Goal: Task Accomplishment & Management: Manage account settings

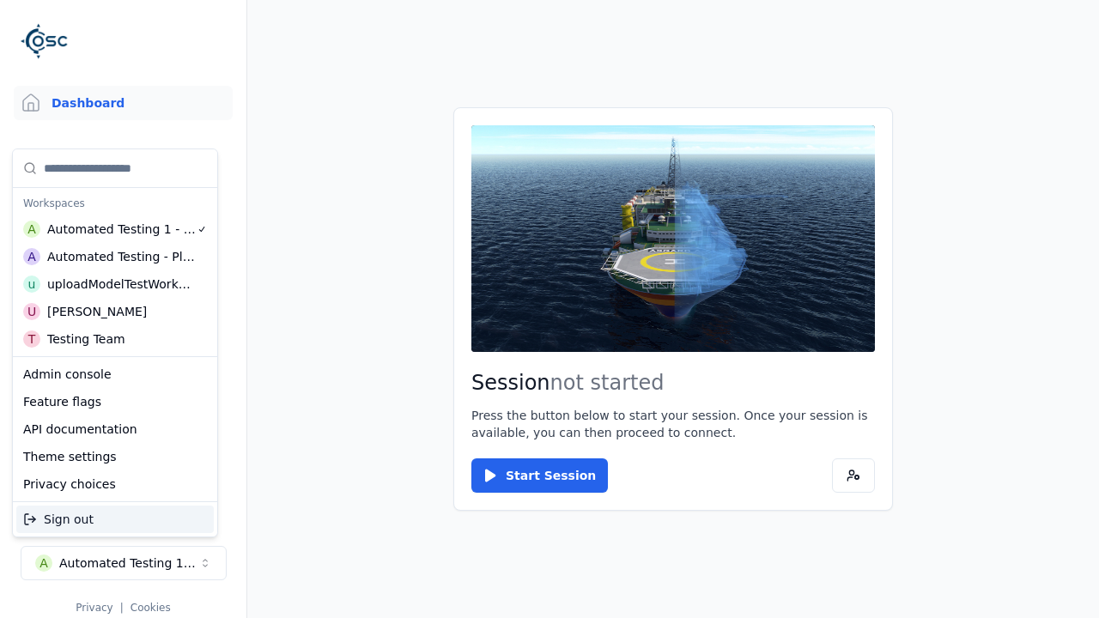
click at [120, 284] on div "uploadModelTestWorkspace" at bounding box center [121, 284] width 148 height 17
click at [550, 309] on html "Support Dashboard Assets 3D Models Scenes Datasets Recordings Support Documenta…" at bounding box center [549, 309] width 1099 height 618
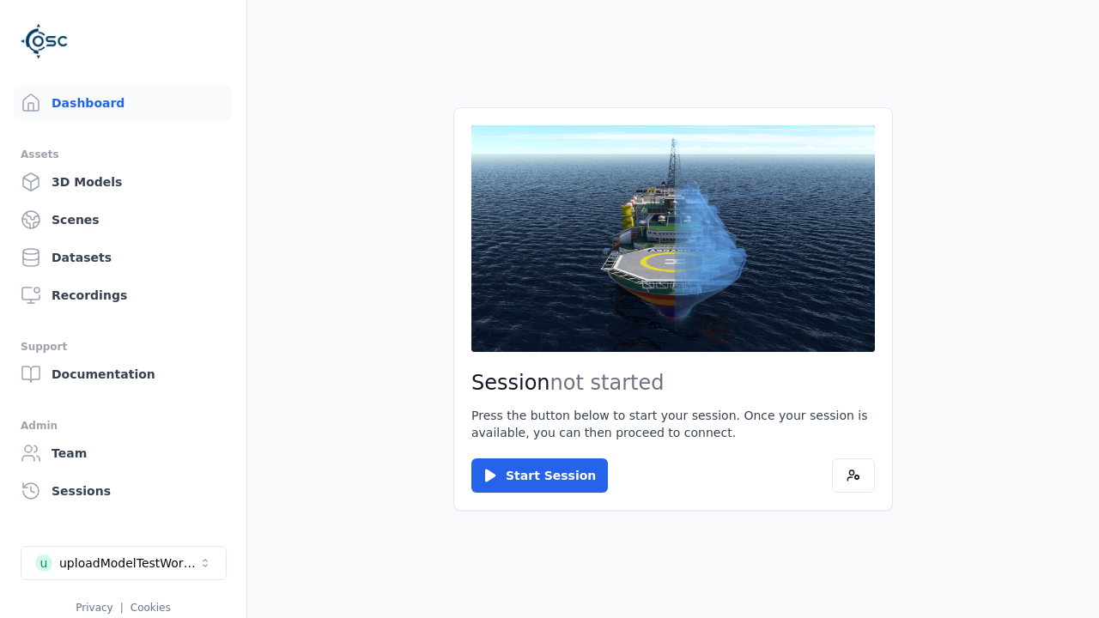
click at [123, 182] on link "3D Models" at bounding box center [123, 182] width 219 height 34
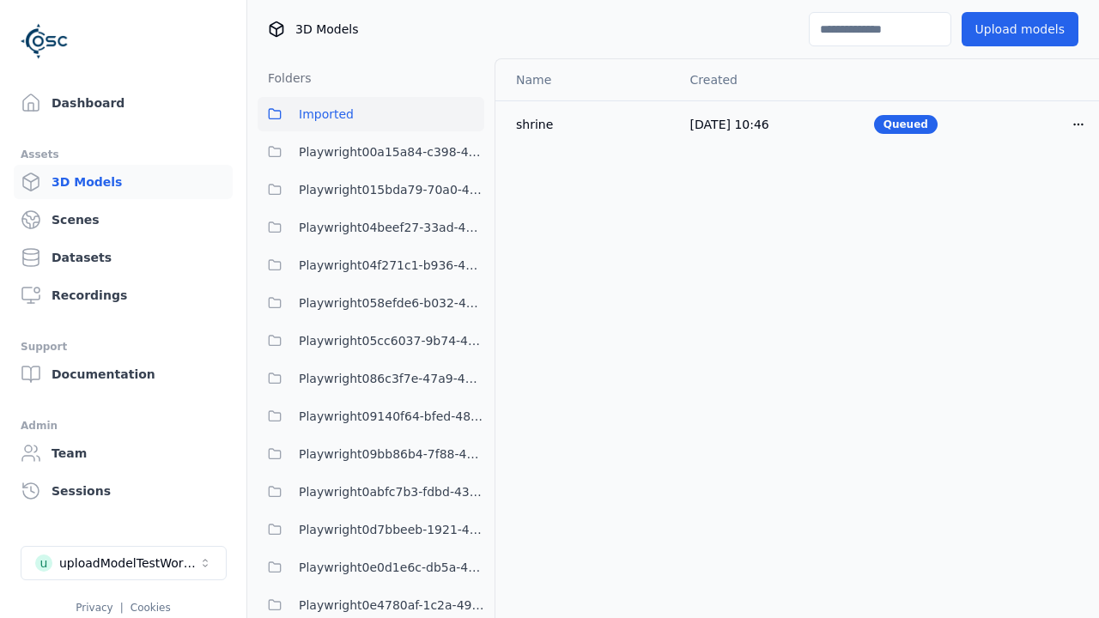
click at [1078, 124] on html "Support Dashboard Assets 3D Models Scenes Datasets Recordings Support Documenta…" at bounding box center [549, 309] width 1099 height 618
click at [1041, 191] on div "Delete" at bounding box center [1040, 190] width 101 height 27
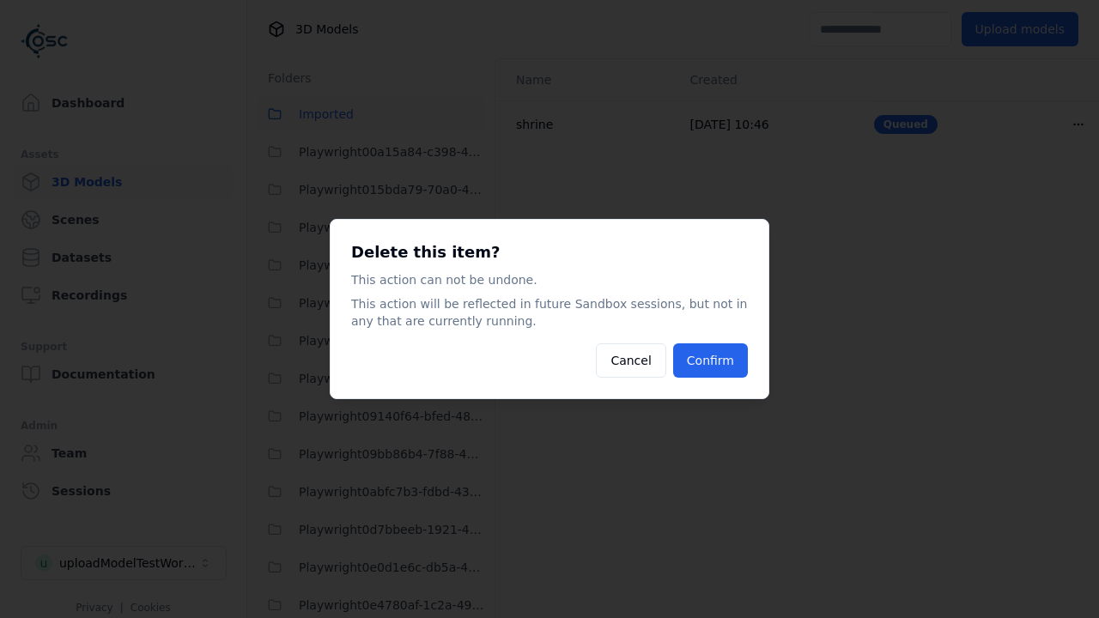
click at [710, 361] on button "Confirm" at bounding box center [710, 360] width 75 height 34
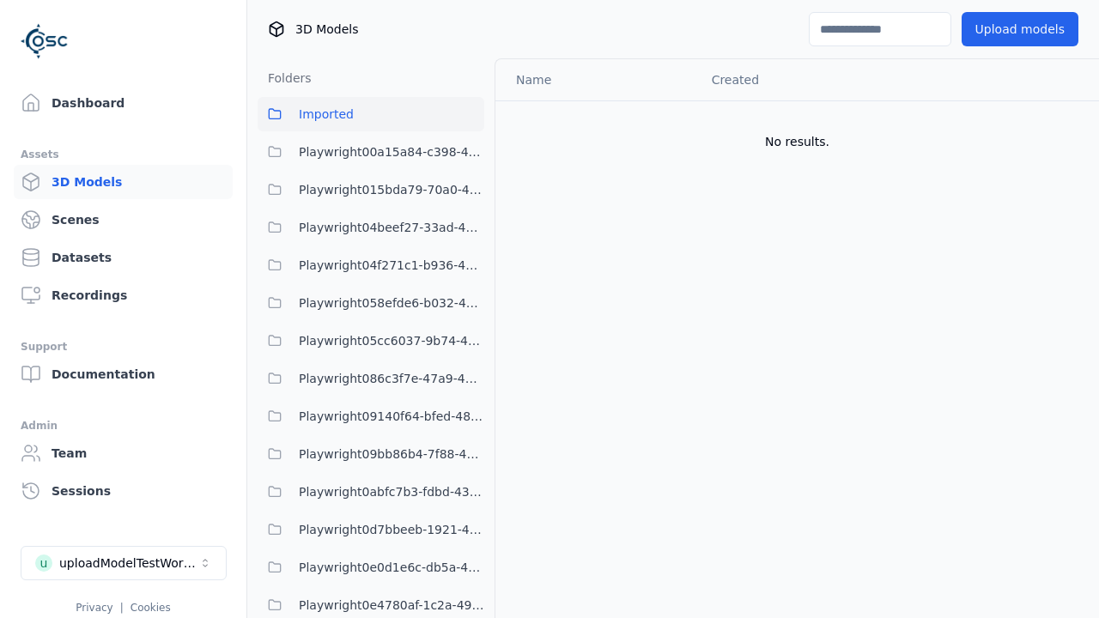
click at [1019, 29] on button "Upload models" at bounding box center [1020, 29] width 117 height 34
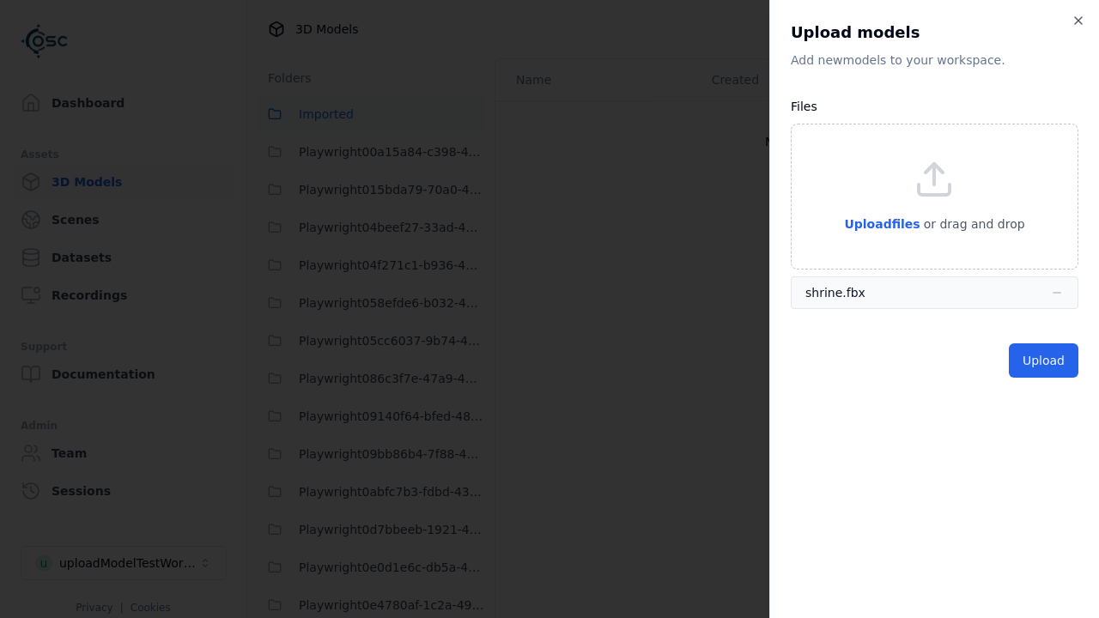
click at [1043, 361] on button "Upload" at bounding box center [1044, 360] width 70 height 34
